Goal: Contribute content: Add original content to the website for others to see

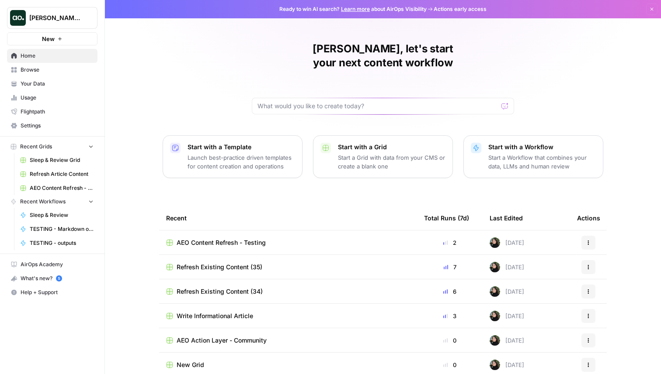
scroll to position [28, 0]
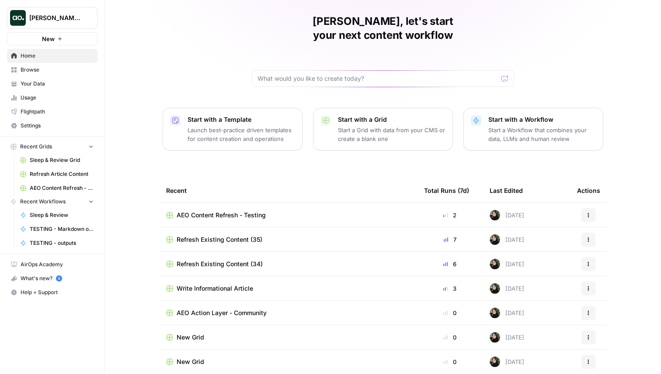
click at [221, 235] on span "Refresh Existing Content (35)" at bounding box center [219, 239] width 86 height 9
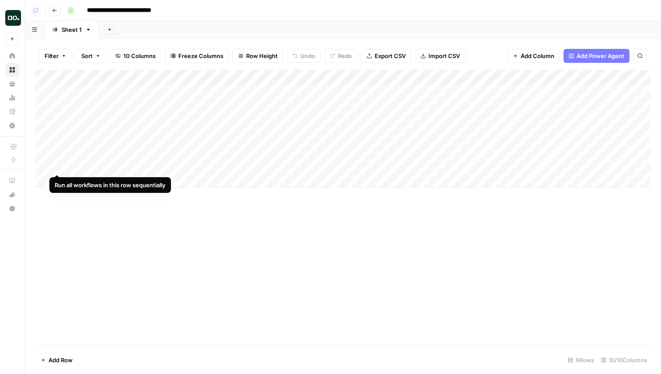
click at [57, 166] on div "Add Column" at bounding box center [342, 129] width 615 height 118
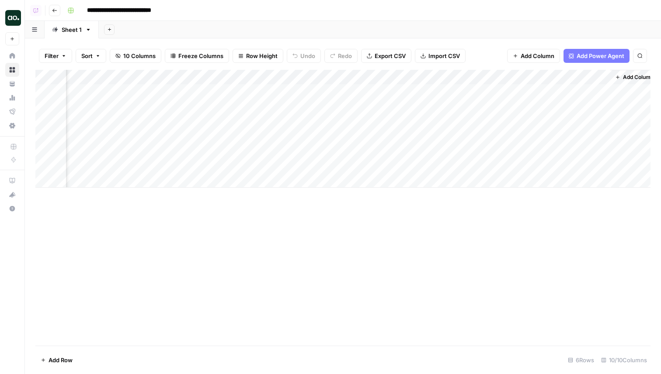
scroll to position [0, 251]
click at [502, 164] on div "Add Column" at bounding box center [342, 129] width 615 height 118
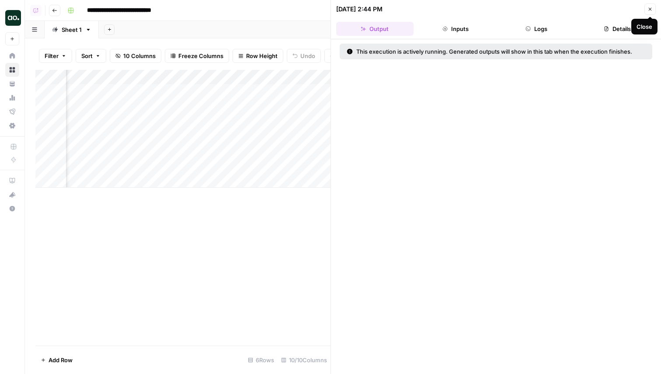
click at [471, 28] on button "Inputs" at bounding box center [455, 29] width 77 height 14
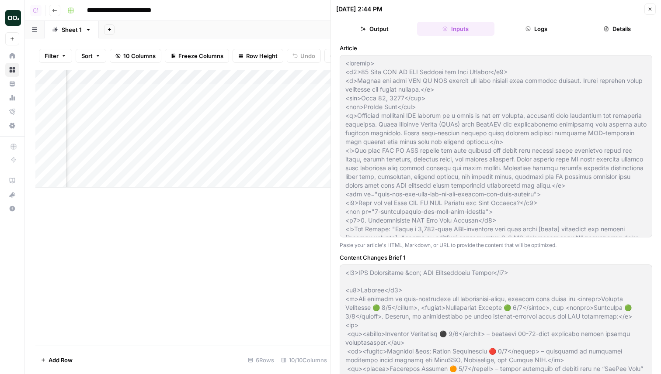
click at [532, 33] on button "Logs" at bounding box center [536, 29] width 77 height 14
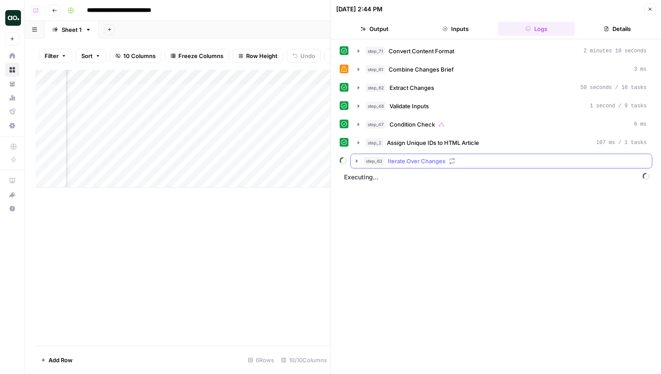
click at [355, 162] on icon "button" at bounding box center [356, 161] width 7 height 7
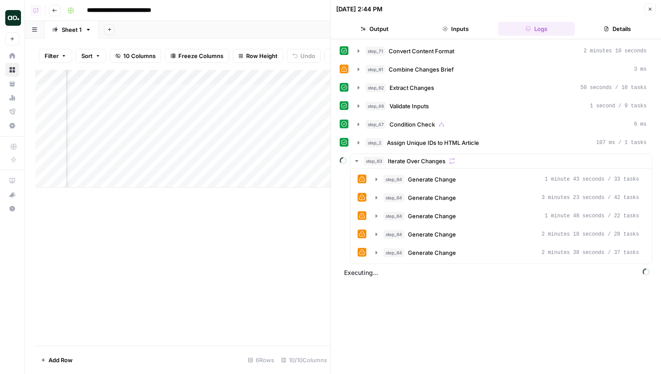
click at [651, 7] on icon "button" at bounding box center [649, 9] width 5 height 5
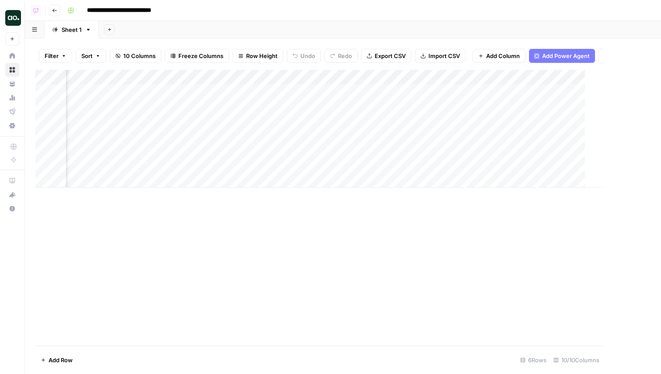
scroll to position [0, 241]
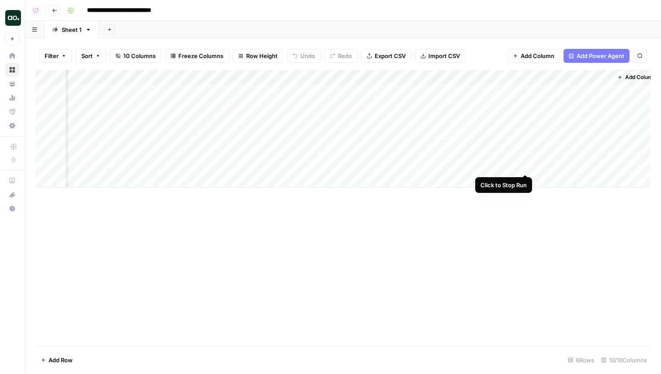
click at [525, 167] on div "Add Column" at bounding box center [342, 129] width 615 height 118
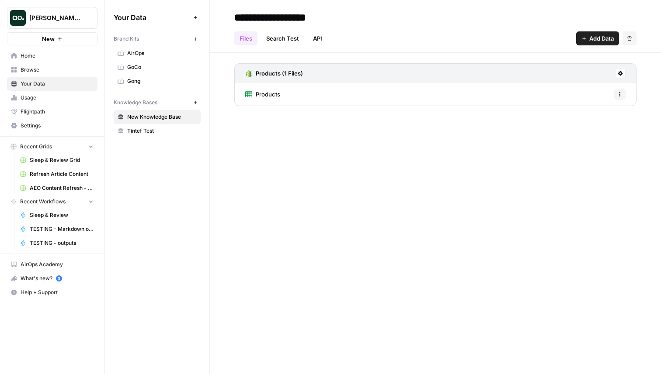
click at [62, 38] on icon "button" at bounding box center [59, 38] width 5 height 5
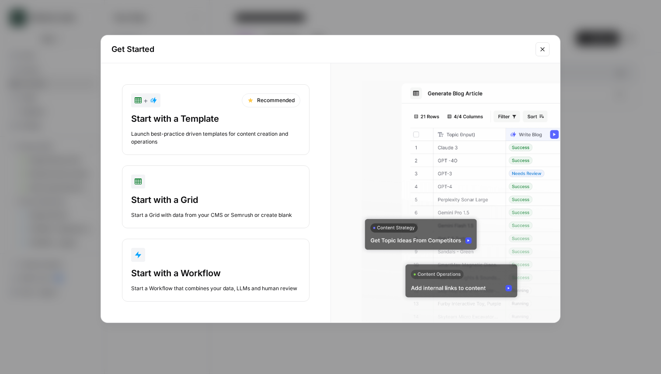
click at [200, 116] on div "Start with a Template" at bounding box center [215, 119] width 169 height 12
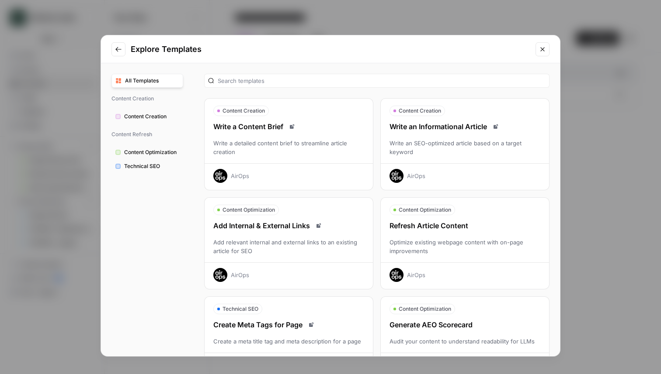
click at [444, 160] on div "Write an Informational Article Write an SEO-optimized article based on a target…" at bounding box center [465, 152] width 168 height 62
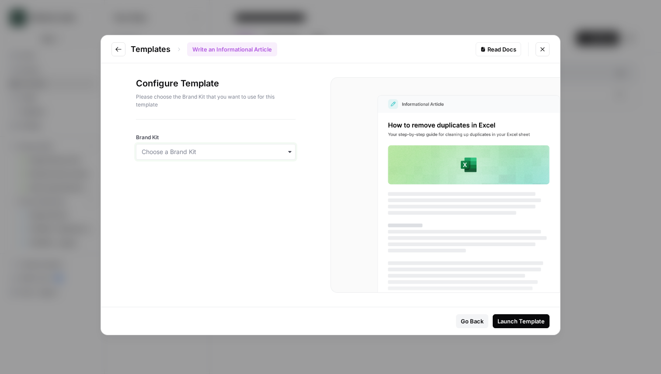
click at [198, 153] on input "Brand Kit" at bounding box center [216, 152] width 148 height 9
click at [177, 176] on div "AirOps" at bounding box center [215, 175] width 159 height 17
click at [518, 322] on div "Launch Template" at bounding box center [520, 321] width 47 height 9
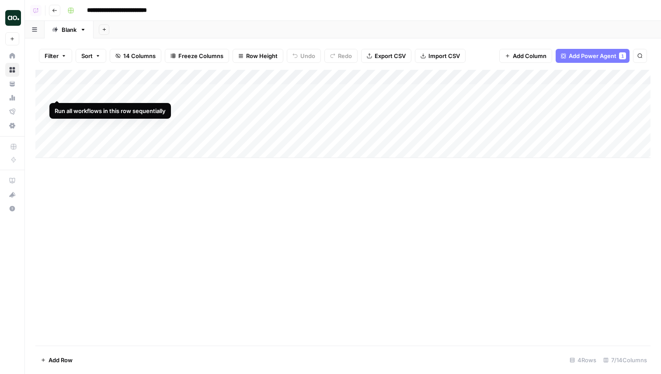
click at [59, 93] on div "Add Column" at bounding box center [342, 114] width 615 height 88
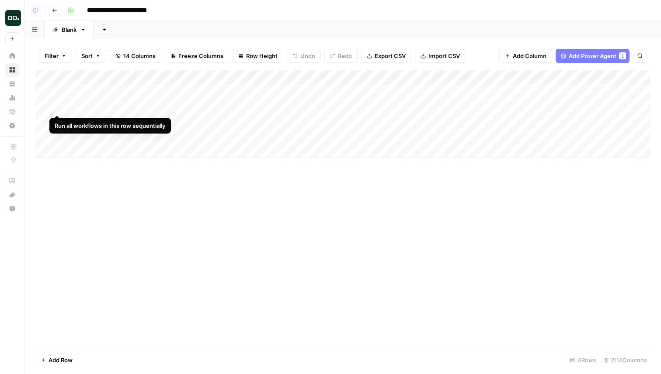
click at [58, 107] on div "Add Column" at bounding box center [342, 114] width 615 height 88
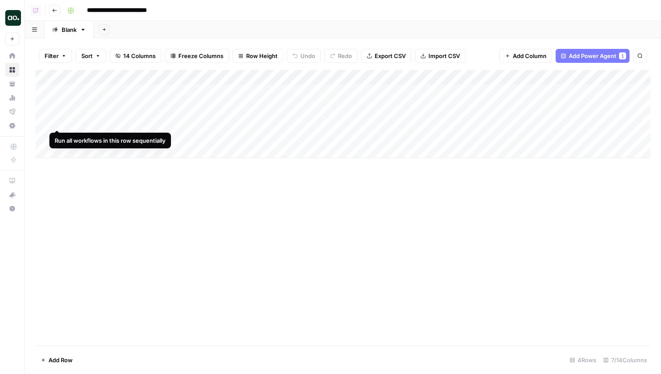
click at [57, 120] on div "Add Column" at bounding box center [342, 114] width 615 height 88
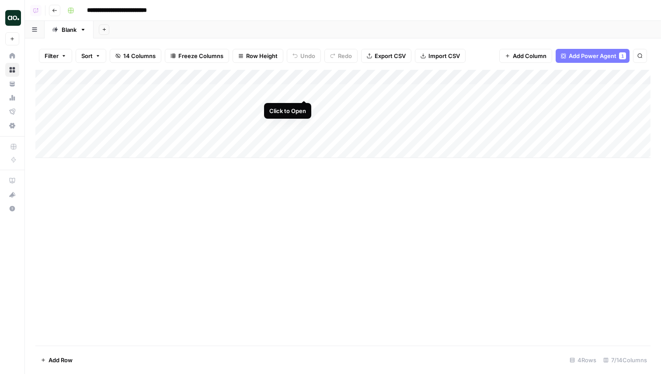
click at [304, 91] on div "Add Column" at bounding box center [342, 114] width 615 height 88
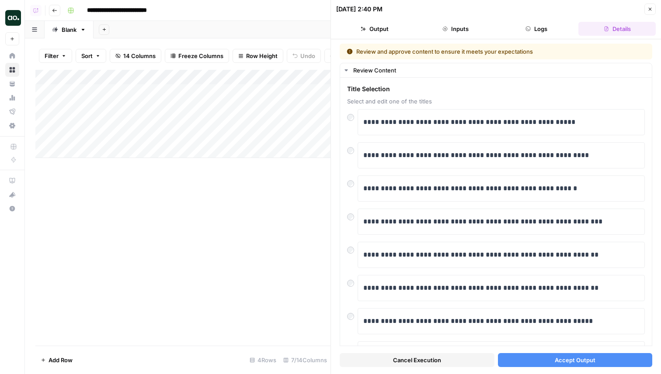
click at [546, 360] on button "Accept Output" at bounding box center [575, 360] width 155 height 14
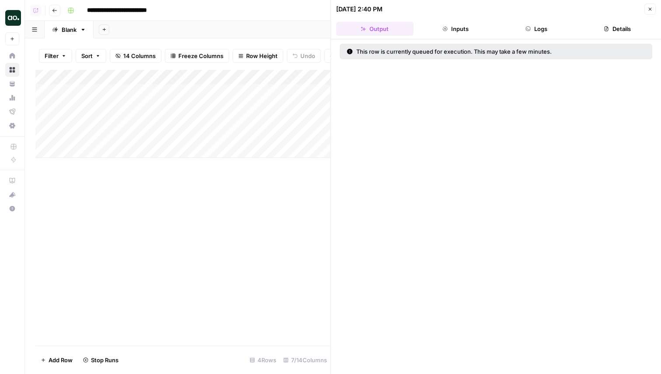
click at [645, 11] on button "Close" at bounding box center [649, 8] width 11 height 11
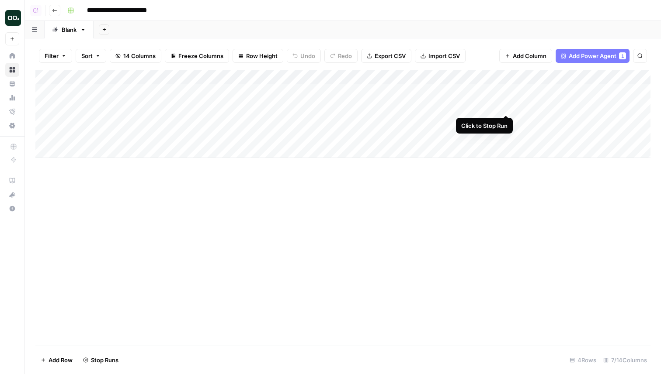
click at [507, 107] on div "Add Column" at bounding box center [342, 114] width 615 height 88
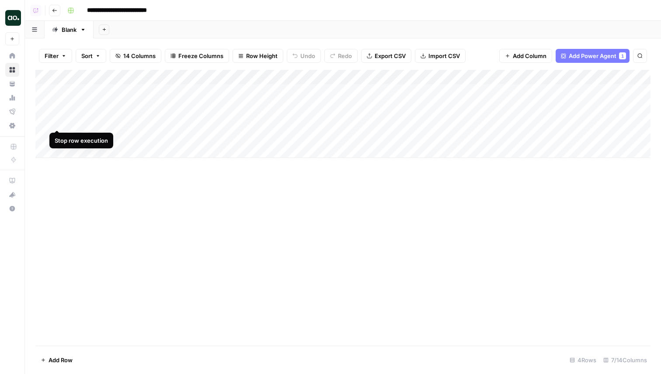
click at [58, 120] on div "Add Column" at bounding box center [342, 114] width 615 height 88
click at [57, 121] on div "Add Column" at bounding box center [342, 114] width 615 height 88
click at [60, 120] on div "Add Column" at bounding box center [342, 114] width 615 height 88
click at [57, 120] on div "Add Column" at bounding box center [342, 114] width 615 height 88
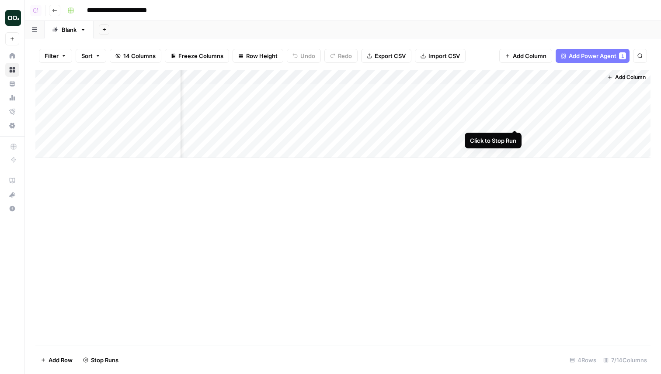
click at [514, 118] on div "Add Column" at bounding box center [342, 114] width 615 height 88
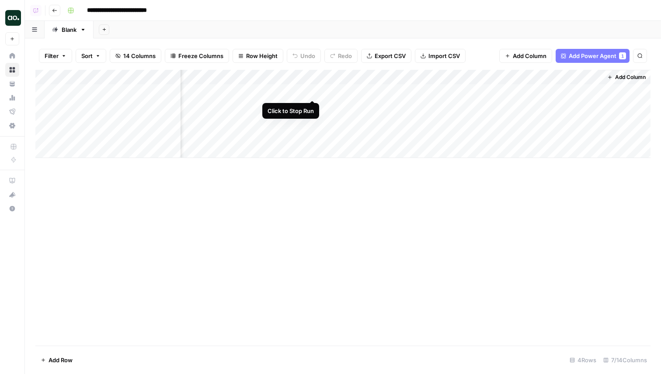
scroll to position [0, 0]
click at [58, 121] on div "Add Column" at bounding box center [342, 114] width 615 height 88
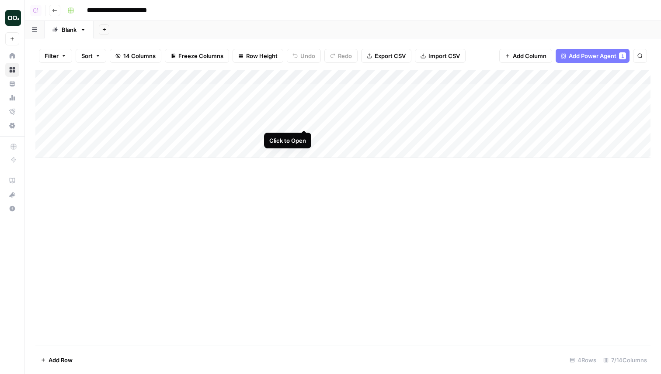
click at [305, 118] on div "Add Column" at bounding box center [342, 114] width 615 height 88
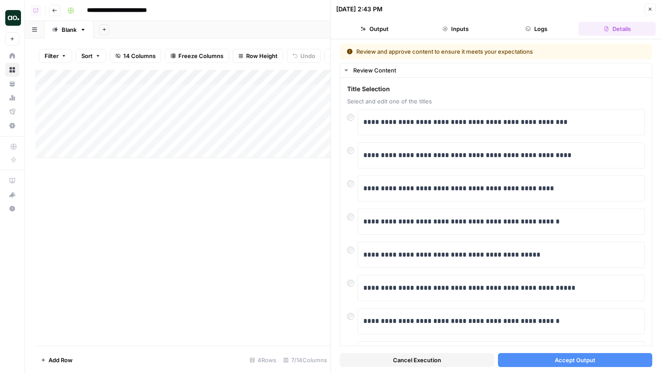
click at [519, 366] on button "Accept Output" at bounding box center [575, 360] width 155 height 14
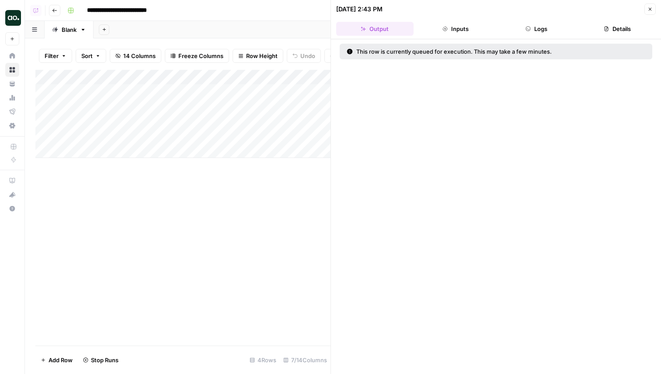
click at [649, 6] on button "Close" at bounding box center [649, 8] width 11 height 11
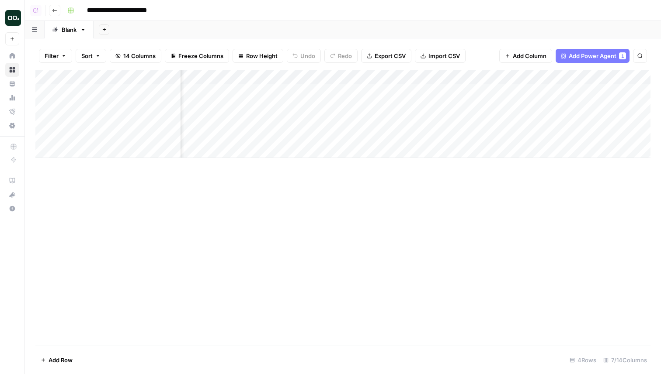
scroll to position [0, 194]
click at [515, 92] on div "Add Column" at bounding box center [342, 114] width 615 height 88
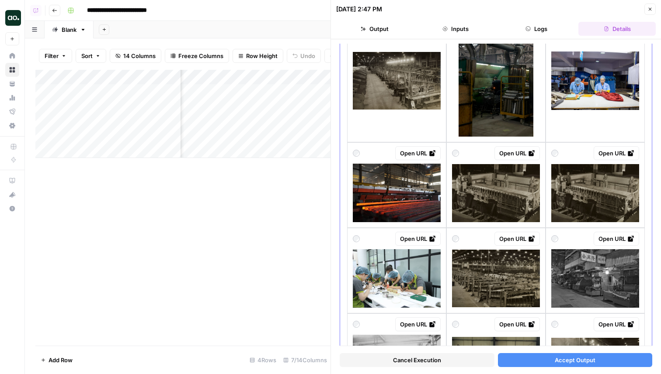
scroll to position [307, 0]
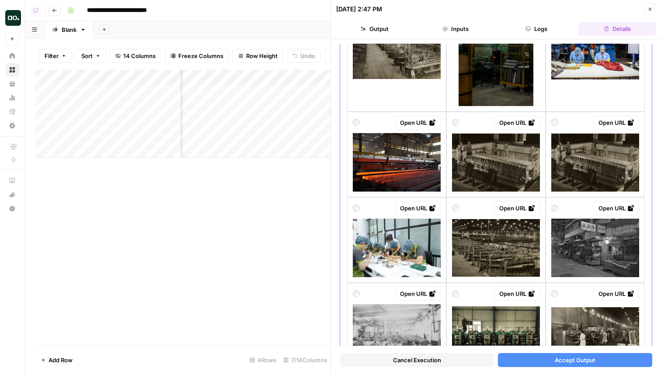
click at [404, 177] on img at bounding box center [397, 162] width 88 height 59
click at [557, 360] on span "Accept Output" at bounding box center [574, 360] width 41 height 9
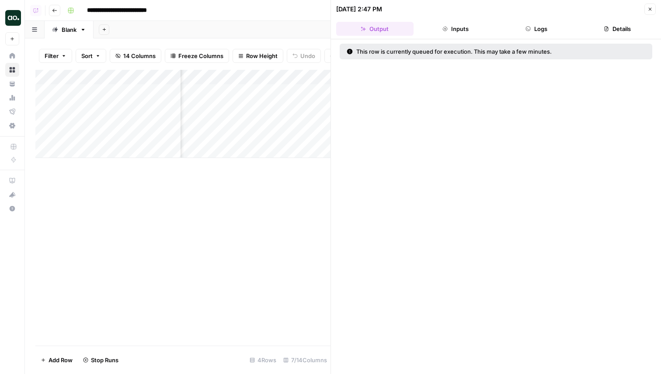
click at [650, 12] on button "Close" at bounding box center [649, 8] width 11 height 11
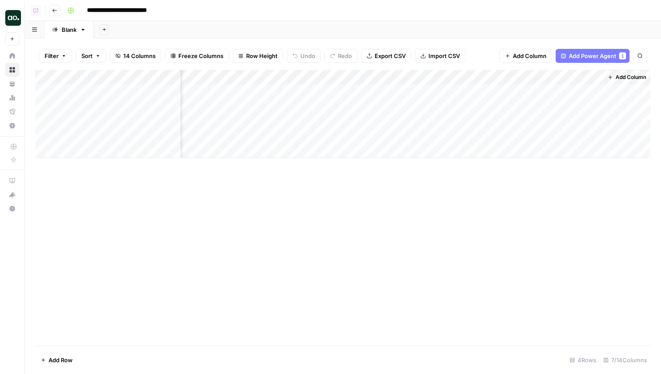
scroll to position [0, 194]
click at [515, 119] on div "Add Column" at bounding box center [342, 114] width 615 height 88
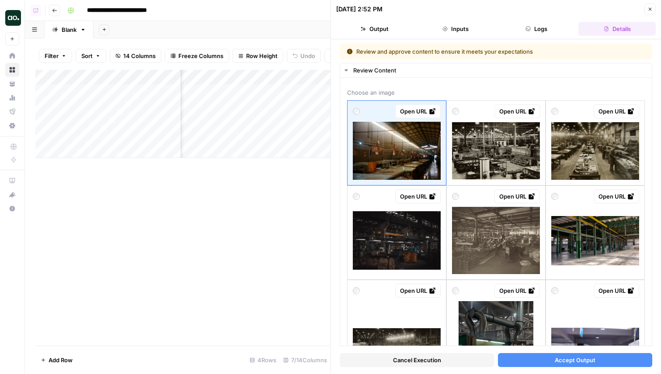
click at [407, 361] on span "Cancel Execution" at bounding box center [417, 360] width 48 height 9
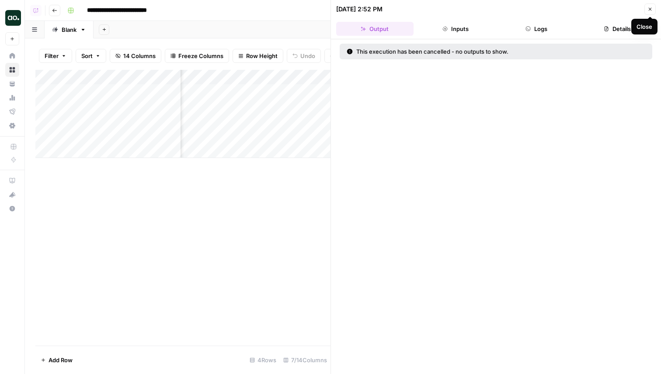
click at [648, 10] on icon "button" at bounding box center [649, 9] width 5 height 5
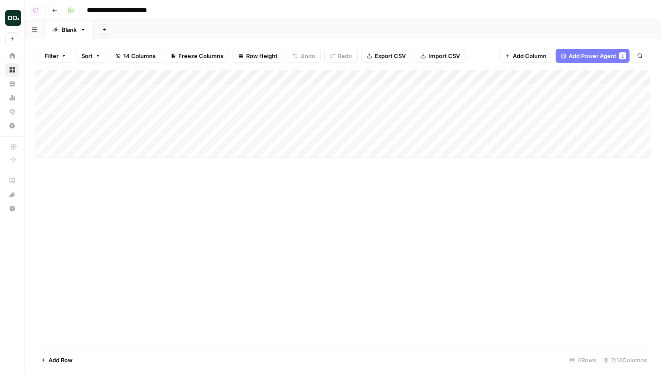
scroll to position [0, 194]
click at [514, 121] on div "Add Column" at bounding box center [342, 114] width 615 height 88
click at [513, 119] on div "Add Column" at bounding box center [342, 114] width 615 height 88
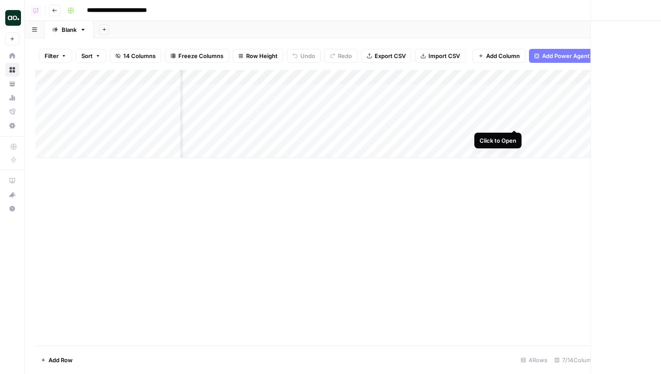
scroll to position [0, 190]
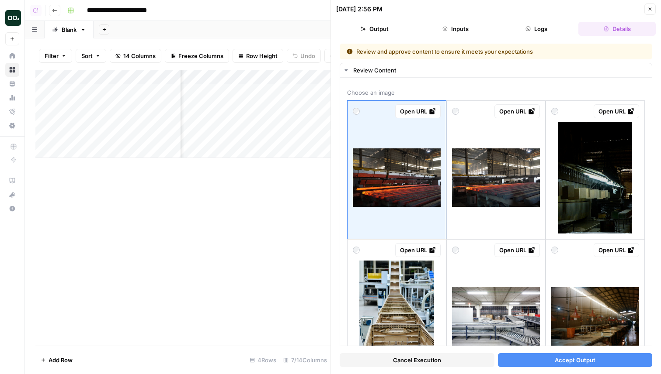
click at [540, 355] on button "Accept Output" at bounding box center [575, 360] width 155 height 14
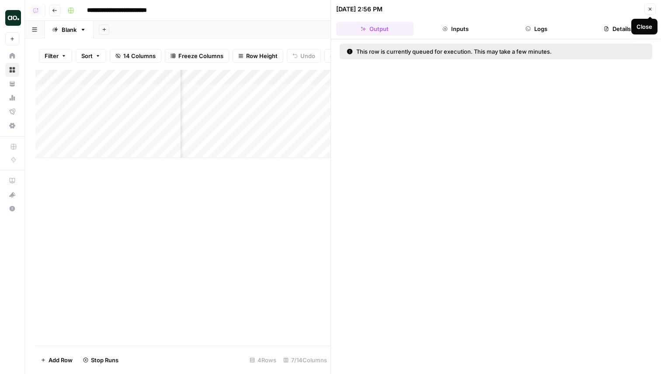
click at [650, 6] on button "Close" at bounding box center [649, 8] width 11 height 11
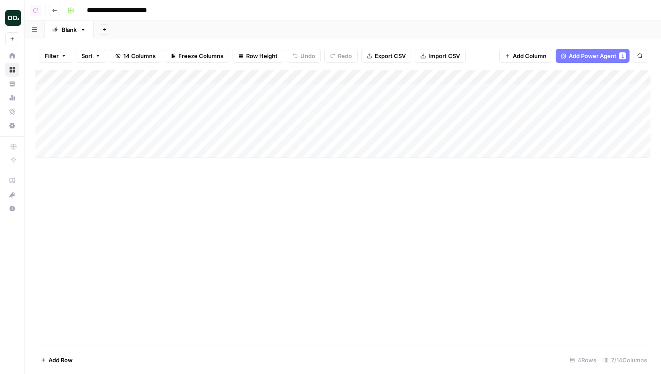
click at [233, 218] on div "Add Column" at bounding box center [342, 208] width 615 height 276
